Goal: Contribute content: Contribute content

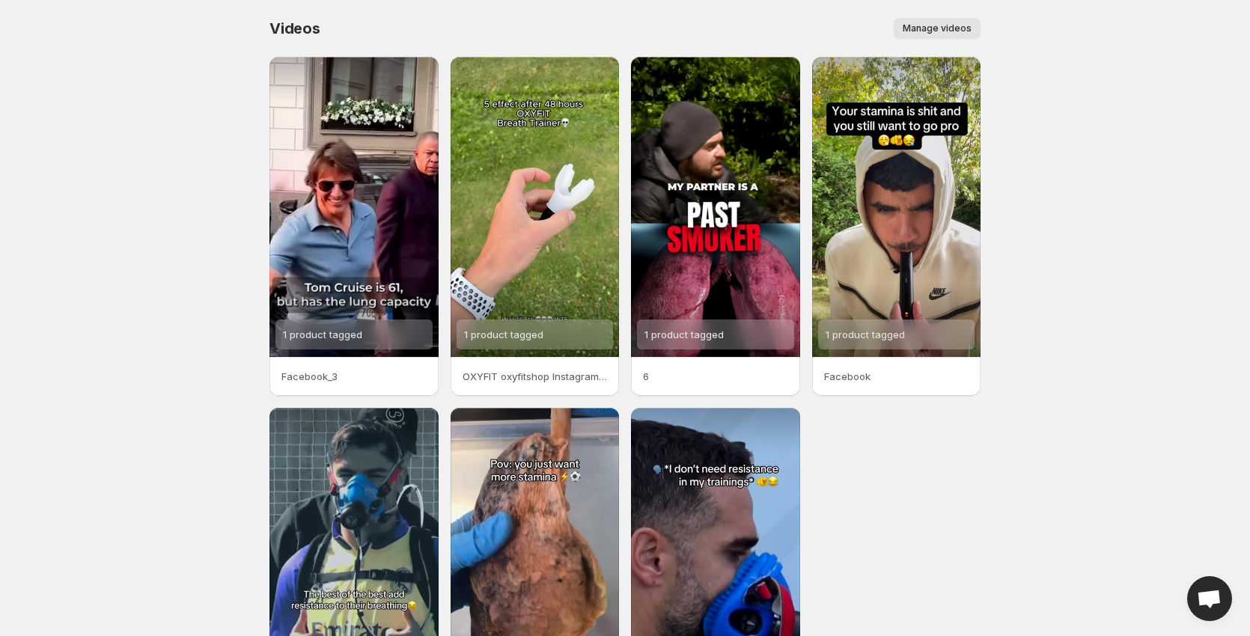
click at [961, 27] on span "Manage videos" at bounding box center [937, 28] width 69 height 12
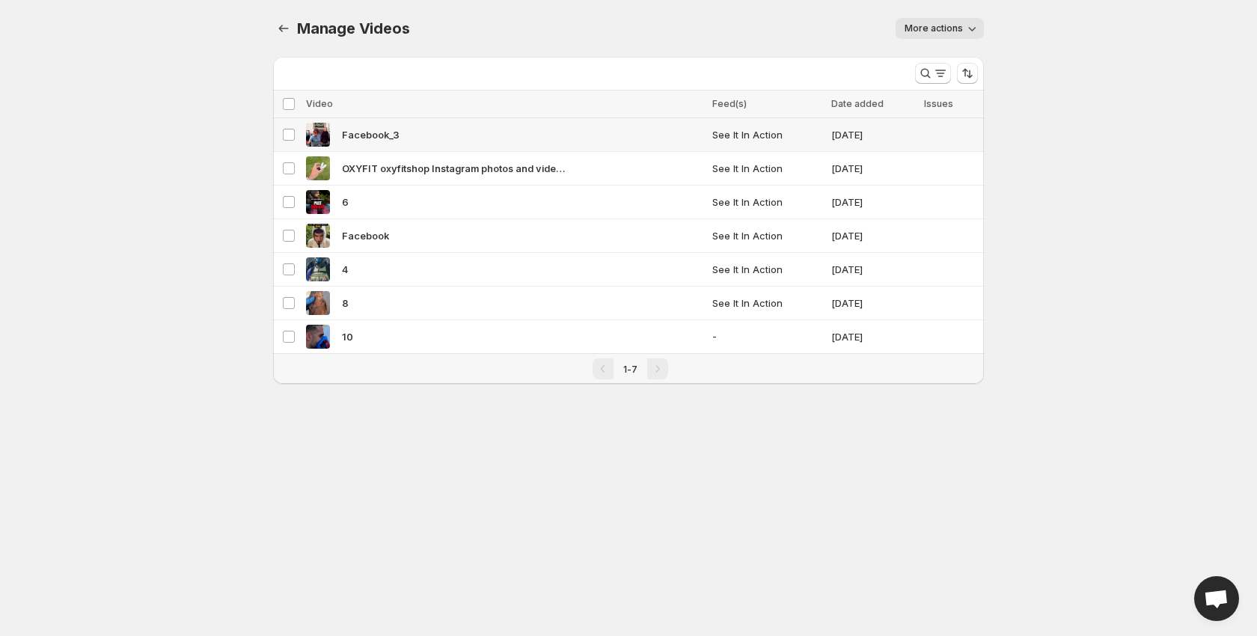
click at [296, 135] on td "Select video" at bounding box center [287, 135] width 28 height 34
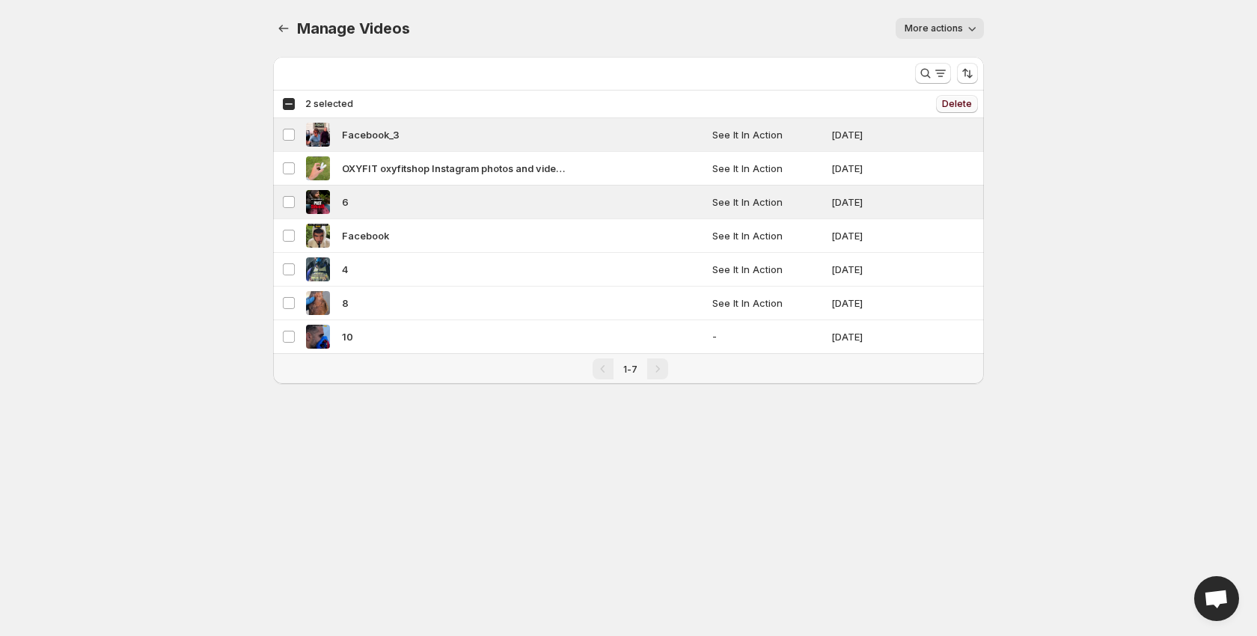
click at [957, 100] on span "Delete" at bounding box center [957, 104] width 30 height 12
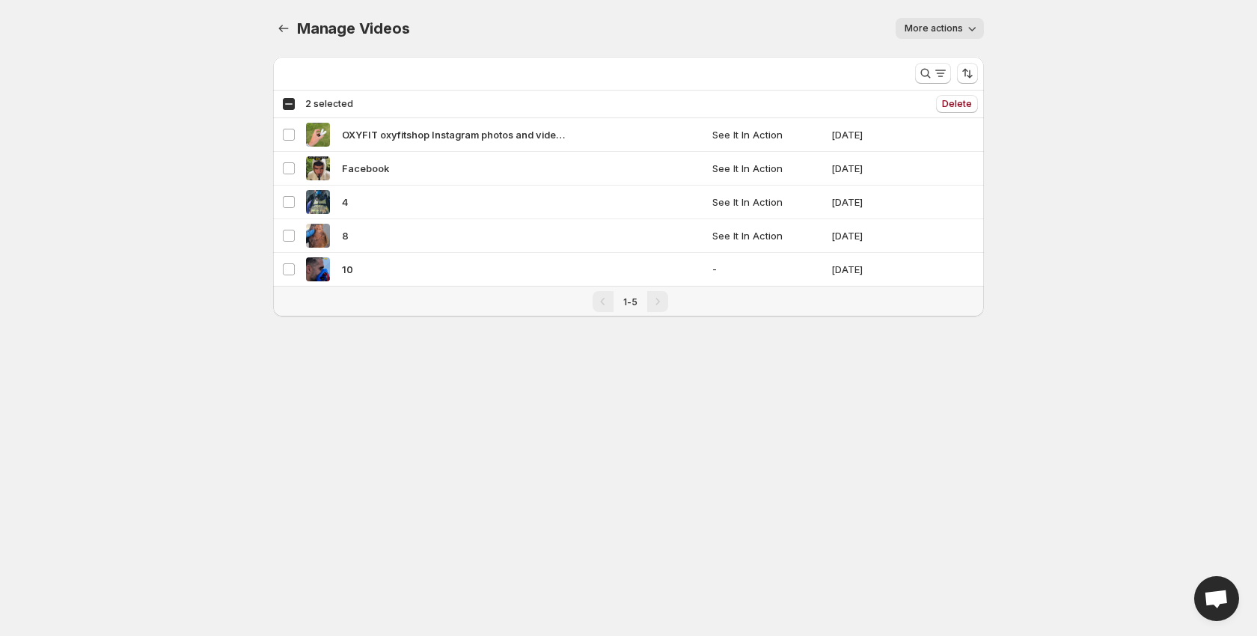
click at [964, 29] on button "More actions" at bounding box center [940, 28] width 88 height 21
click at [289, 32] on icon "Manage Videos" at bounding box center [283, 28] width 15 height 15
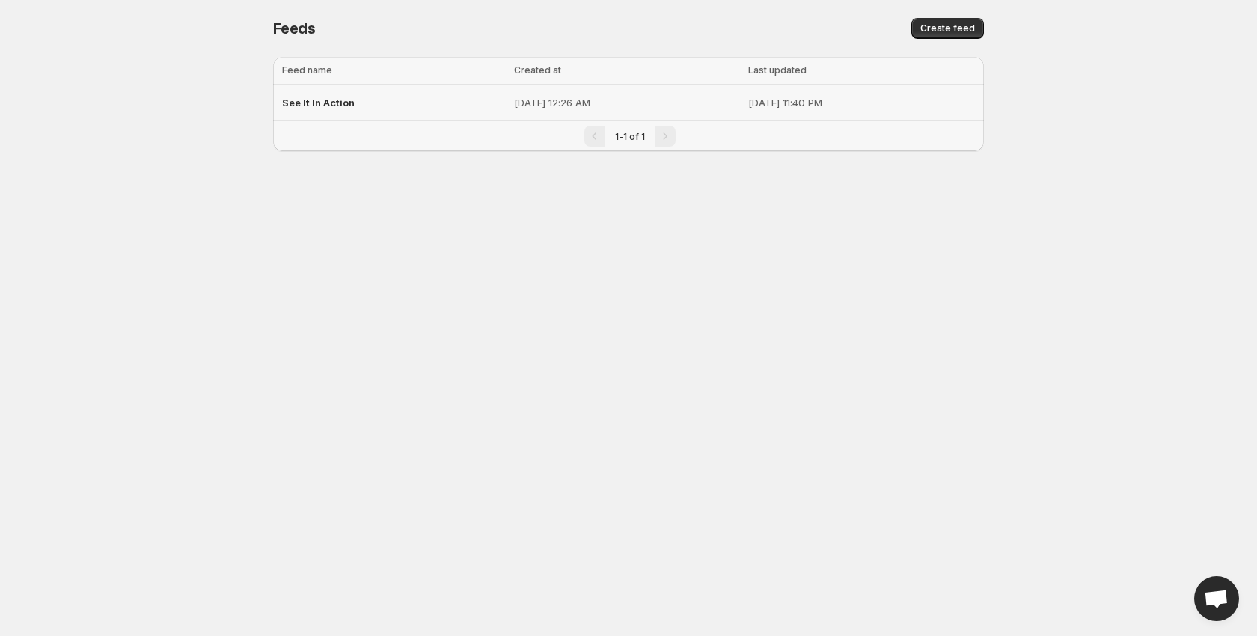
click at [748, 103] on p "[DATE] 11:40 PM" at bounding box center [861, 102] width 227 height 15
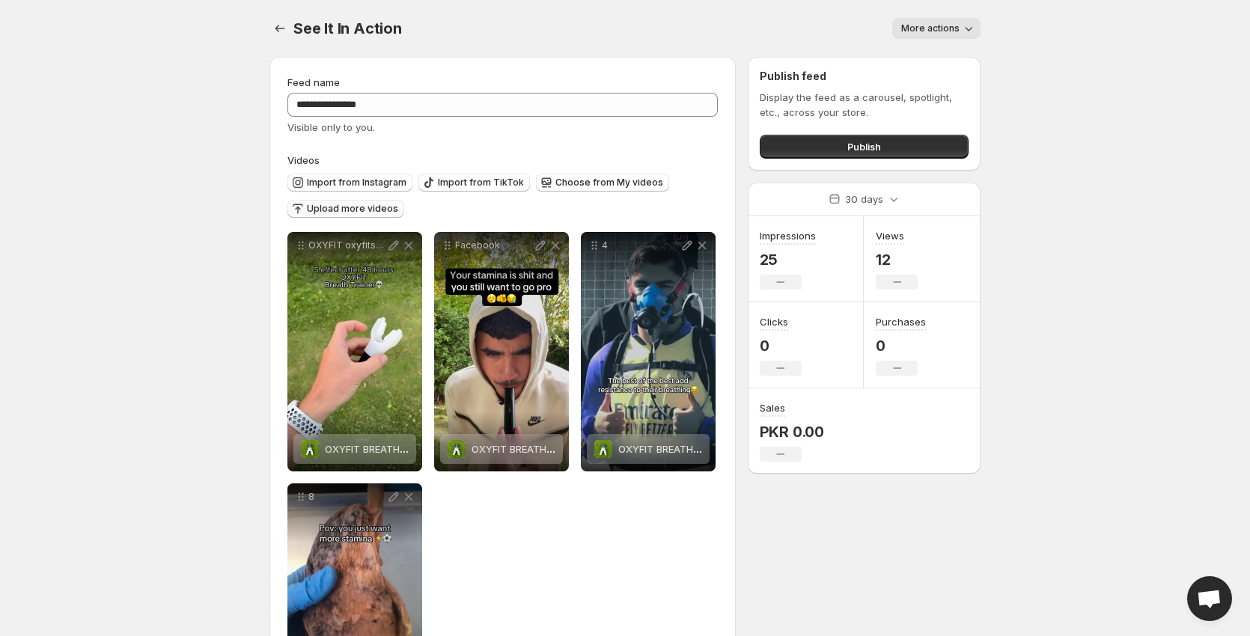
click at [329, 203] on button "Upload more videos" at bounding box center [345, 209] width 117 height 18
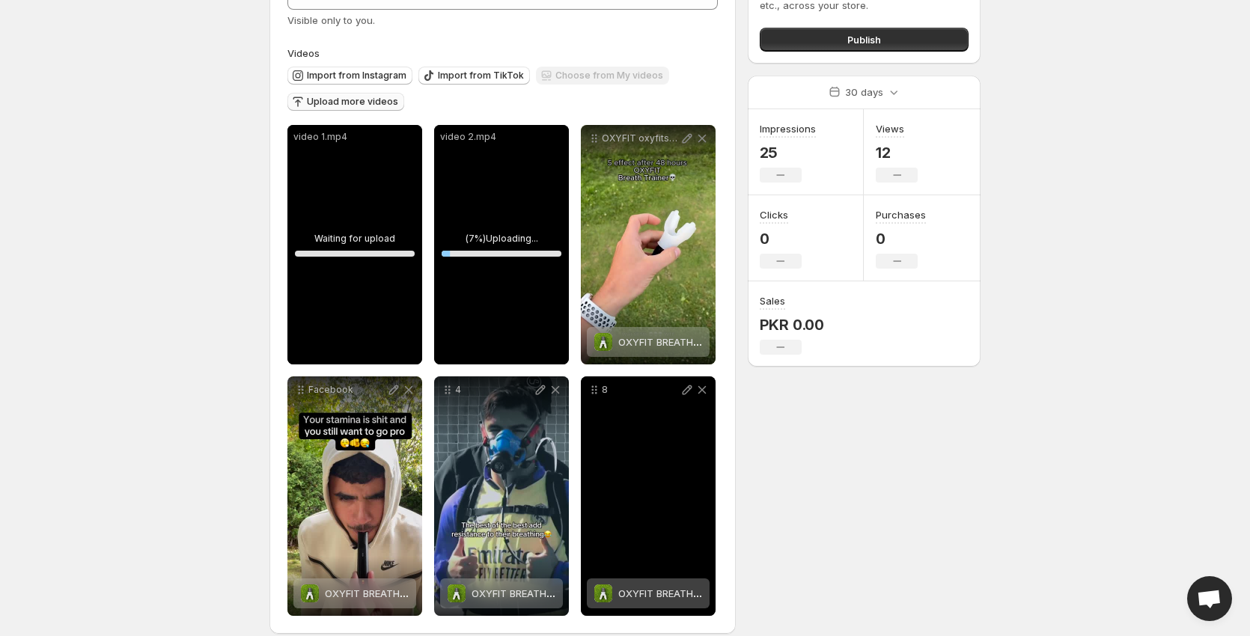
scroll to position [123, 0]
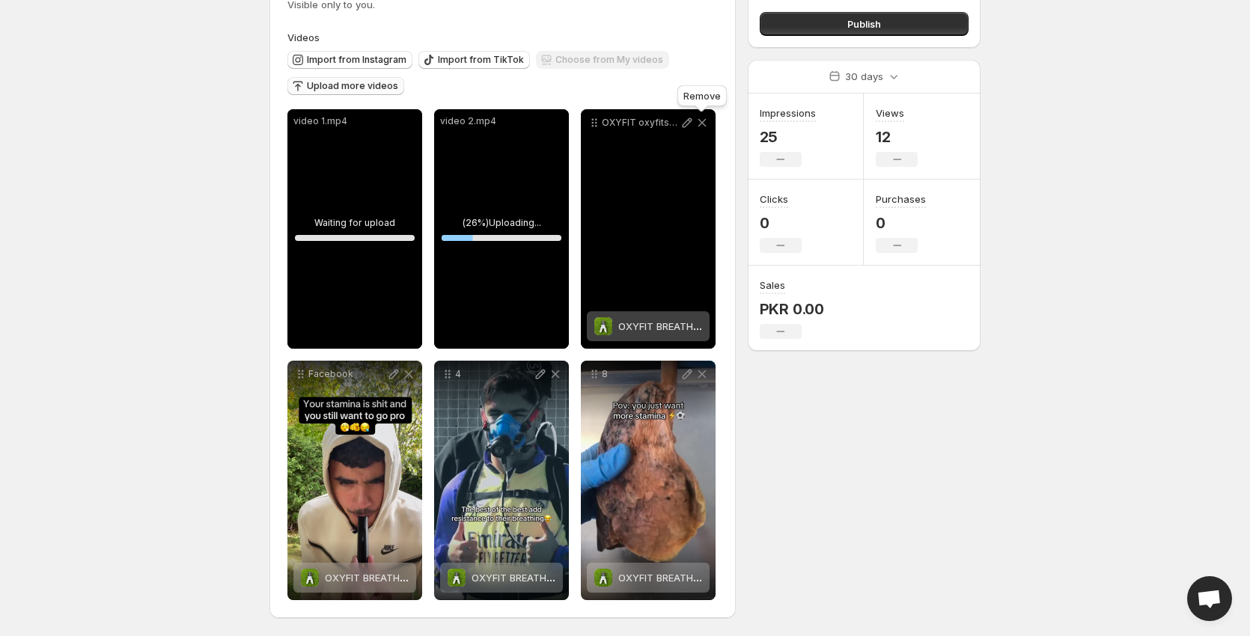
click at [700, 117] on icon at bounding box center [702, 122] width 15 height 15
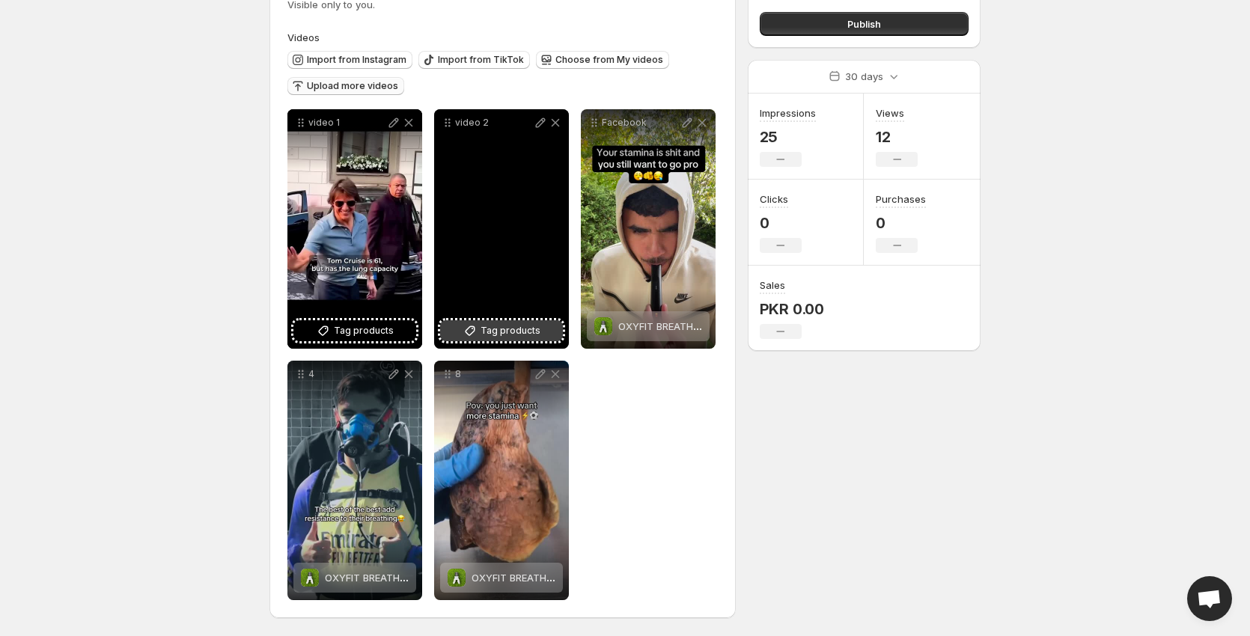
click at [503, 322] on button "Tag products" at bounding box center [501, 330] width 123 height 21
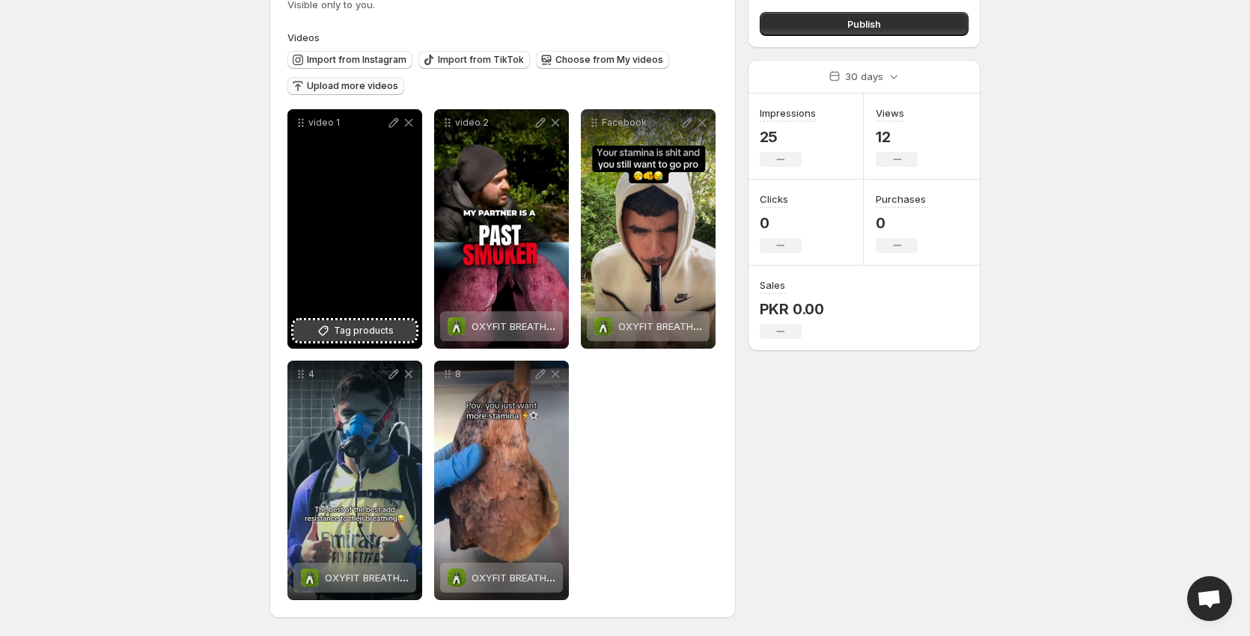
click at [335, 323] on button "Tag products" at bounding box center [354, 330] width 123 height 21
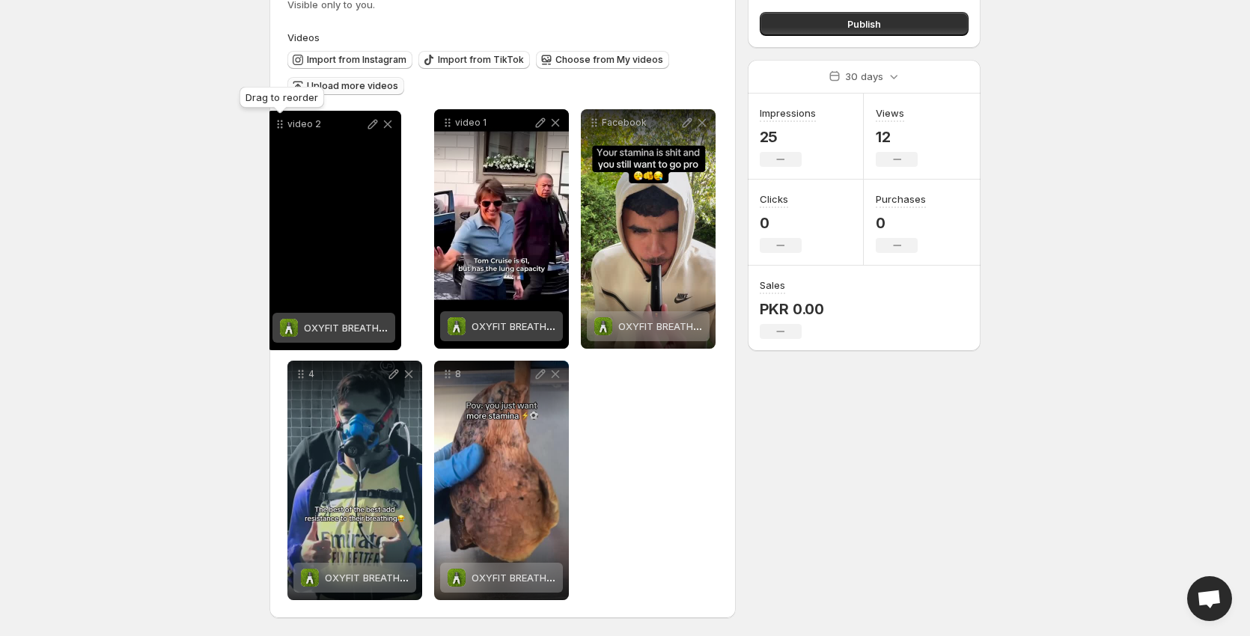
drag, startPoint x: 448, startPoint y: 124, endPoint x: 281, endPoint y: 126, distance: 167.7
click at [281, 126] on icon at bounding box center [279, 124] width 15 height 15
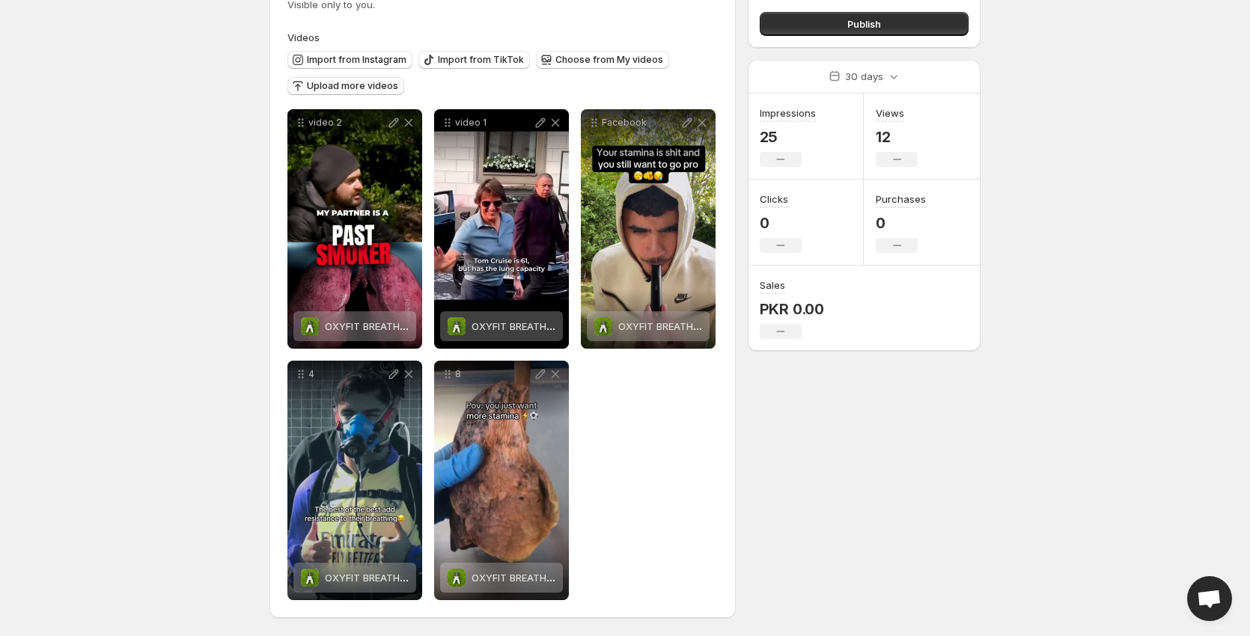
click at [348, 84] on span "Upload more videos" at bounding box center [352, 86] width 91 height 12
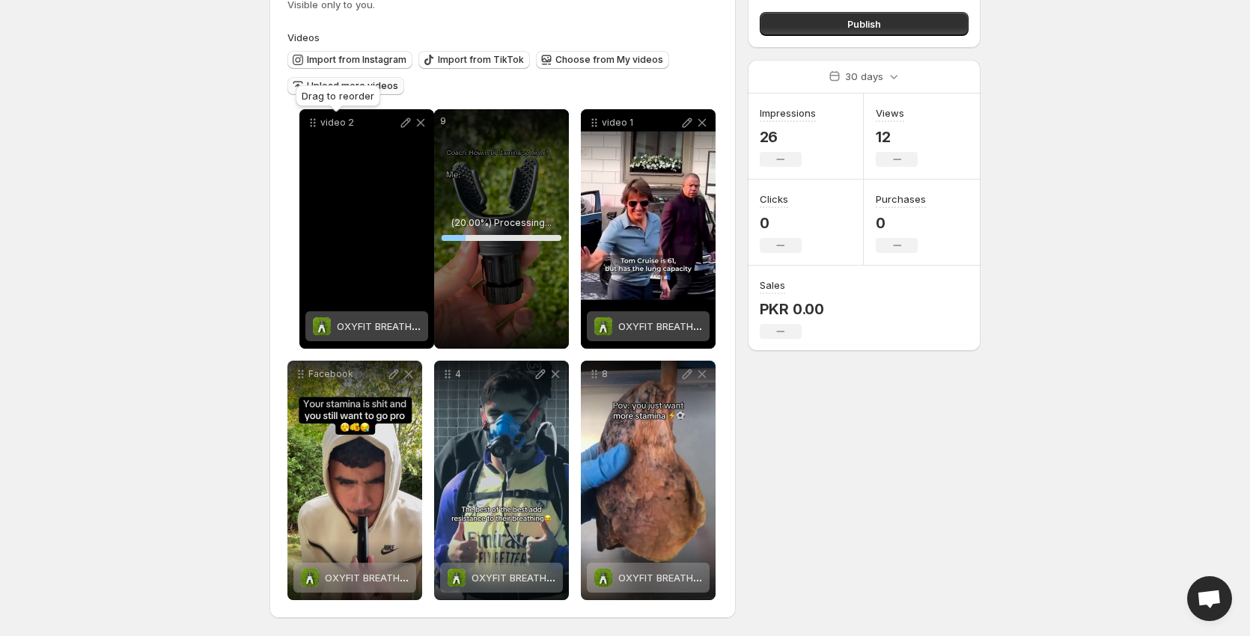
drag, startPoint x: 450, startPoint y: 126, endPoint x: 311, endPoint y: 126, distance: 138.5
click at [314, 126] on icon at bounding box center [315, 126] width 2 height 2
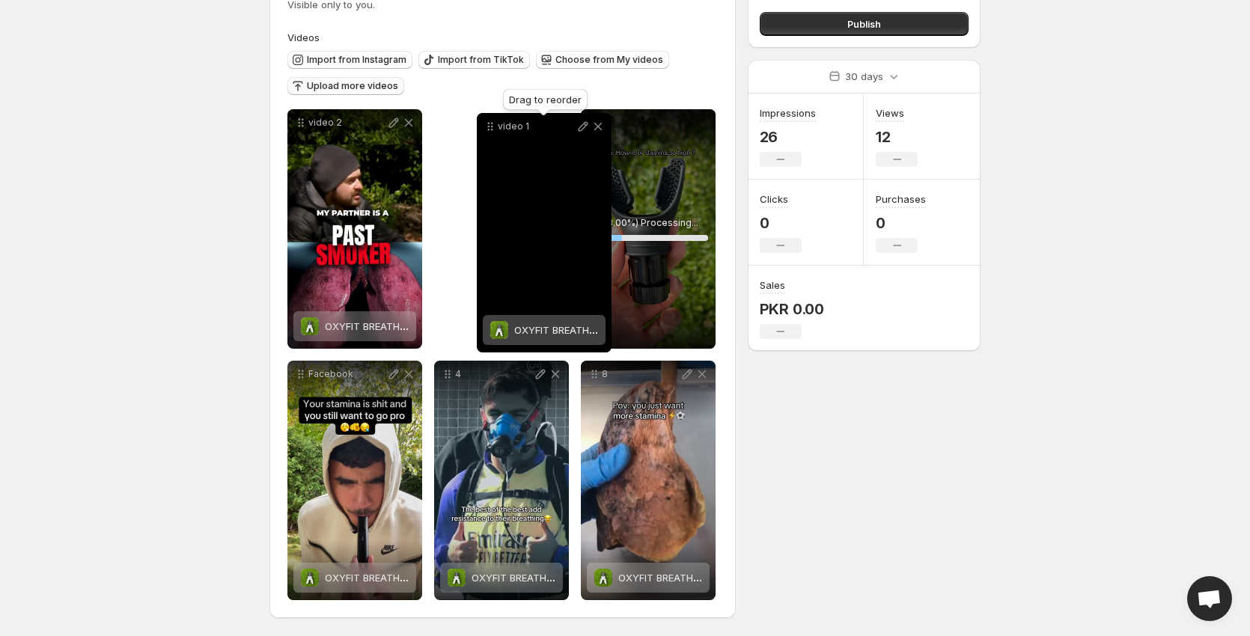
drag, startPoint x: 596, startPoint y: 116, endPoint x: 489, endPoint y: 120, distance: 107.1
click at [489, 120] on icon at bounding box center [490, 126] width 15 height 15
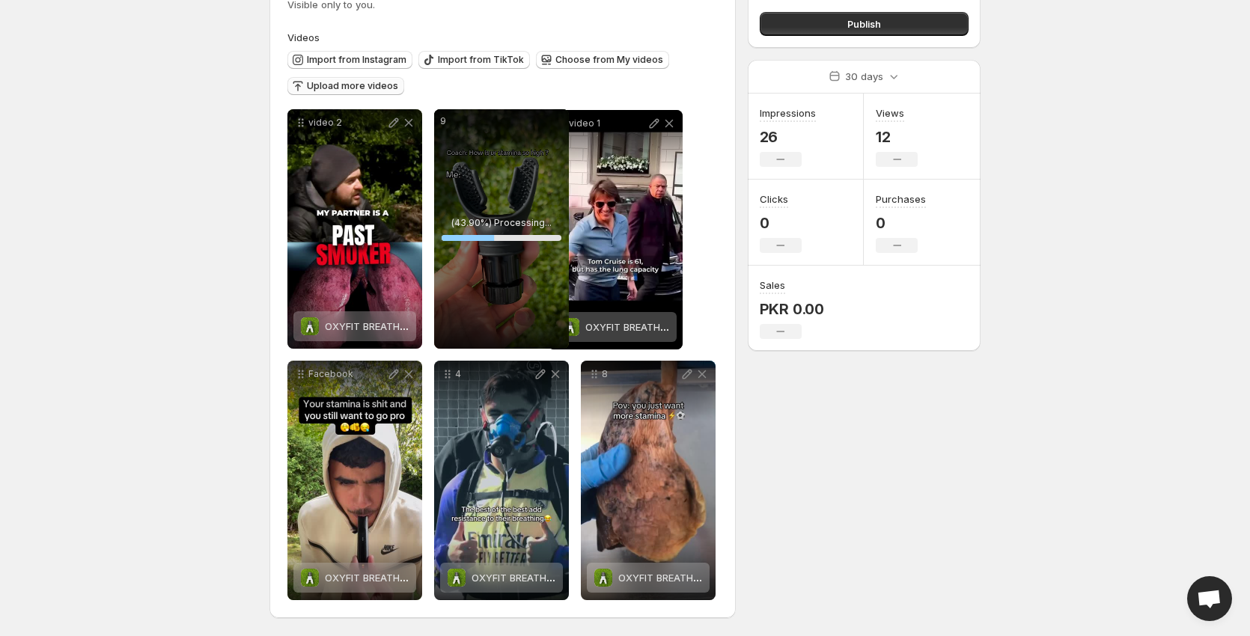
drag, startPoint x: 445, startPoint y: 123, endPoint x: 615, endPoint y: 120, distance: 169.9
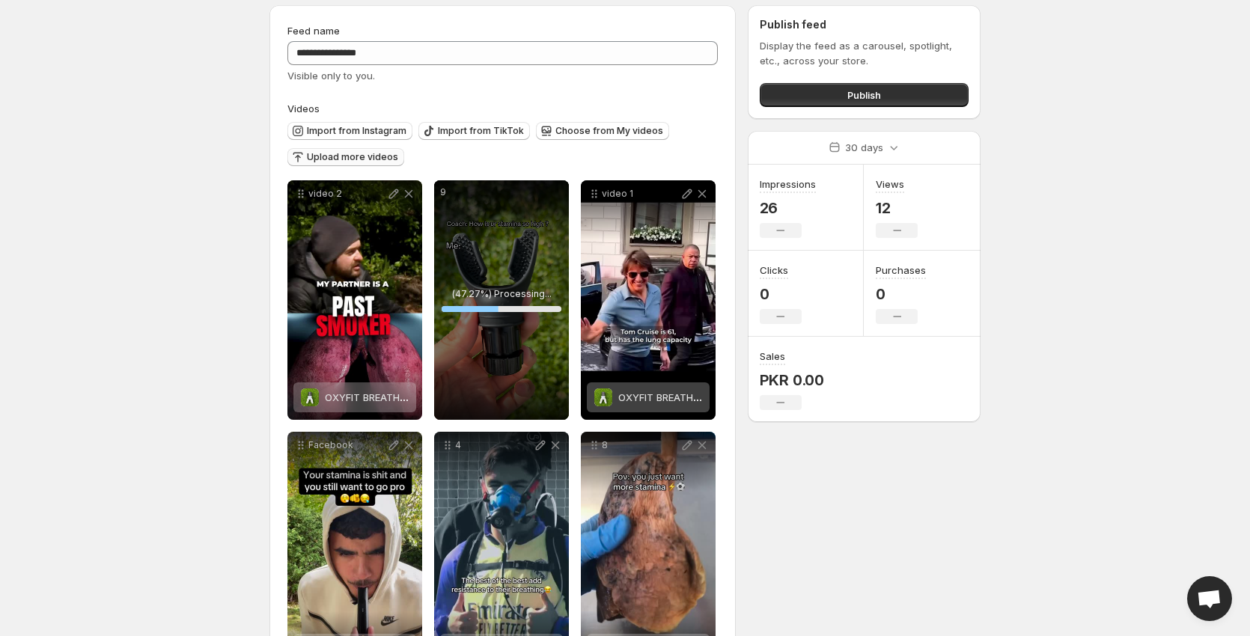
scroll to position [0, 0]
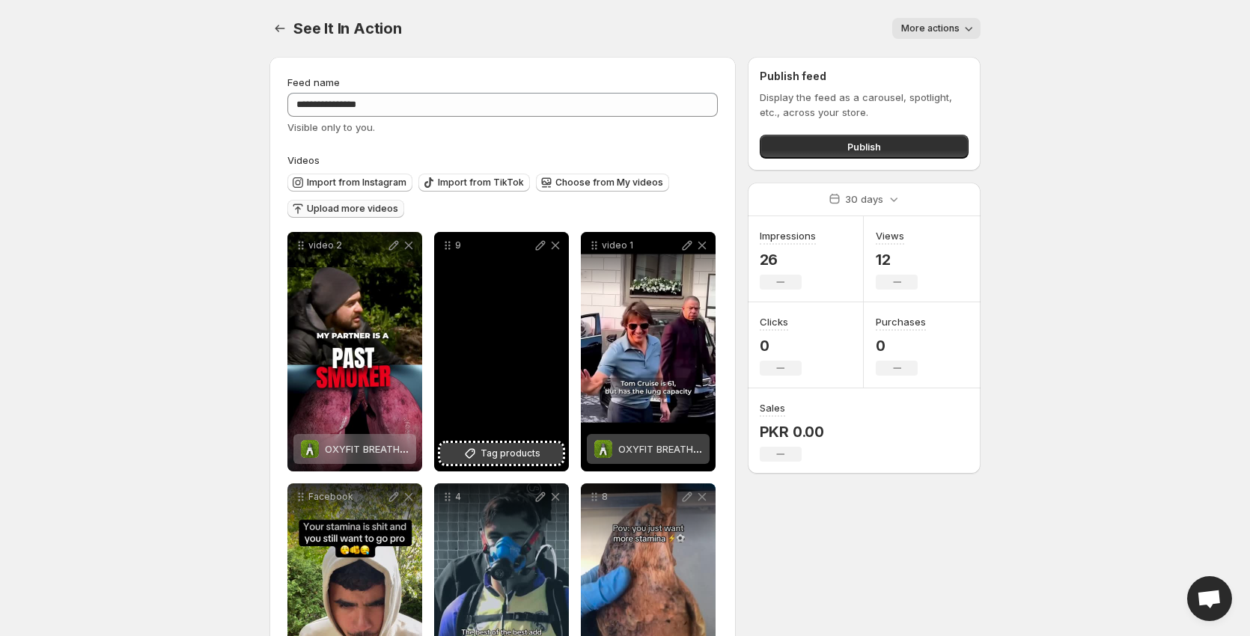
click at [527, 443] on button "Tag products" at bounding box center [501, 453] width 123 height 21
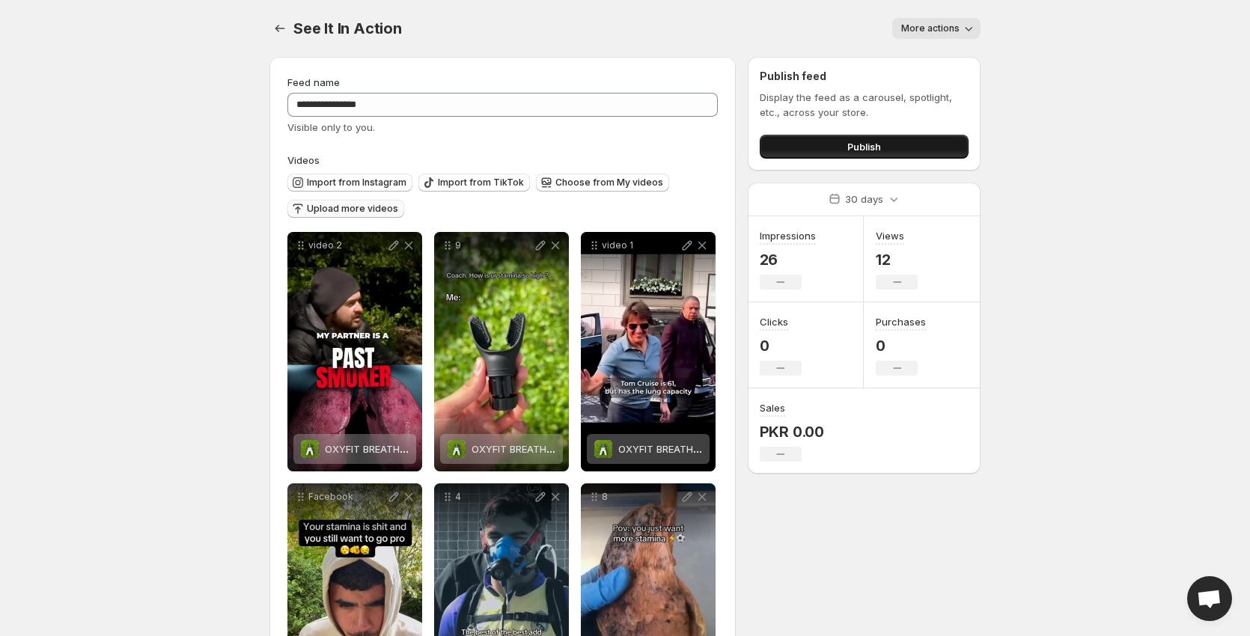
click at [820, 137] on button "Publish" at bounding box center [864, 147] width 209 height 24
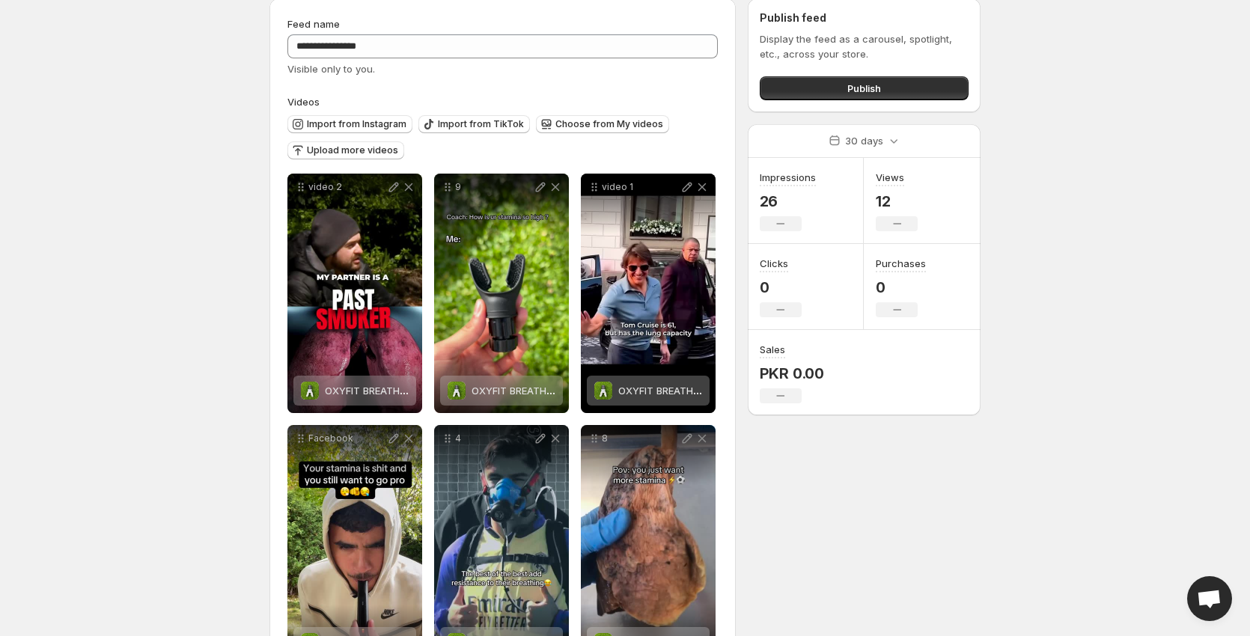
scroll to position [123, 0]
